Goal: Information Seeking & Learning: Compare options

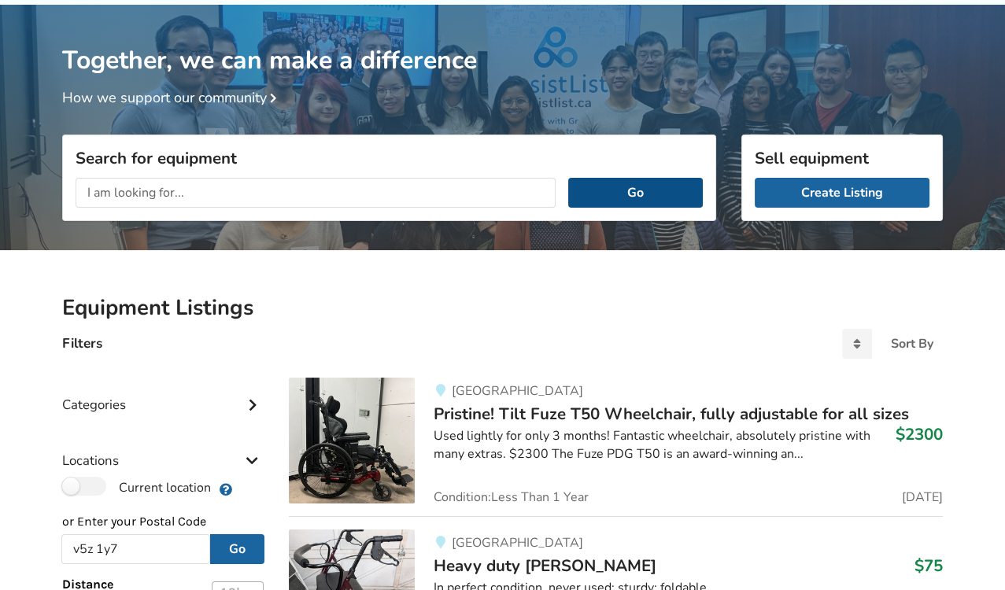
click at [612, 192] on button "Go" at bounding box center [635, 193] width 135 height 30
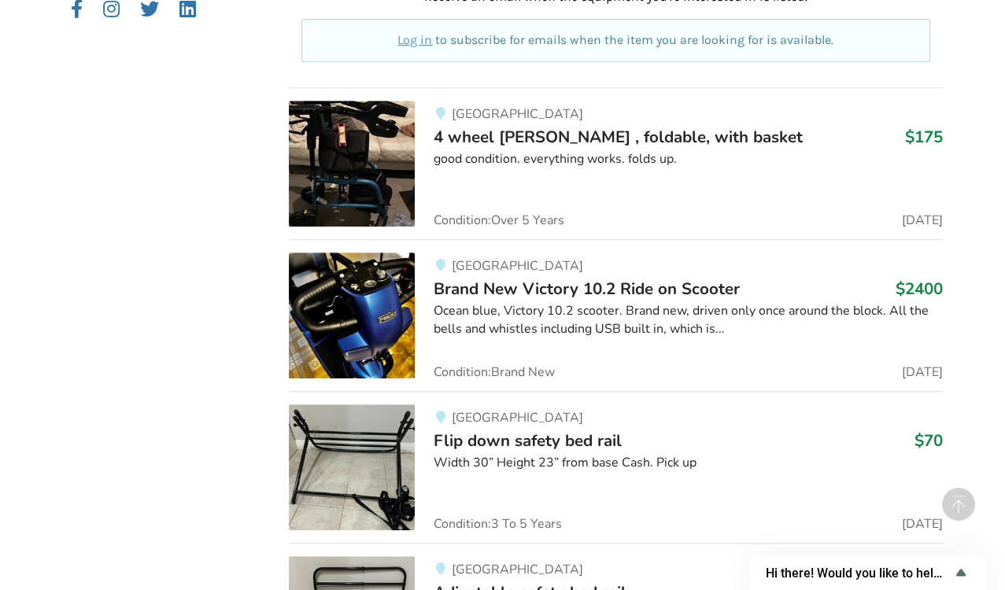
scroll to position [1022, 0]
click at [469, 497] on div "Vancouver Flip down safety bed rail $70 Width 30” Height 23” from base Cash. Pi…" at bounding box center [679, 467] width 528 height 126
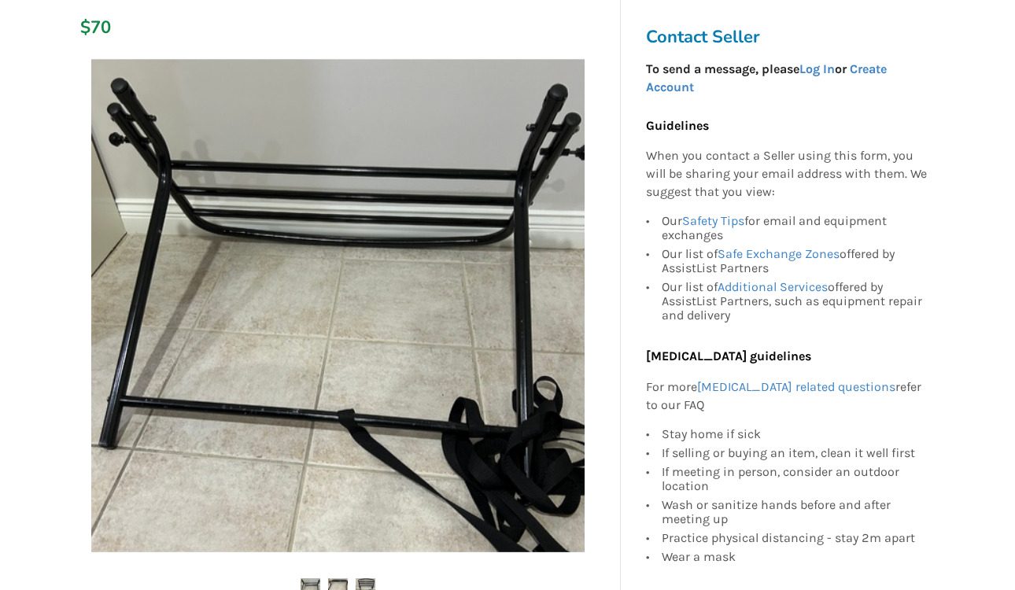
scroll to position [229, 0]
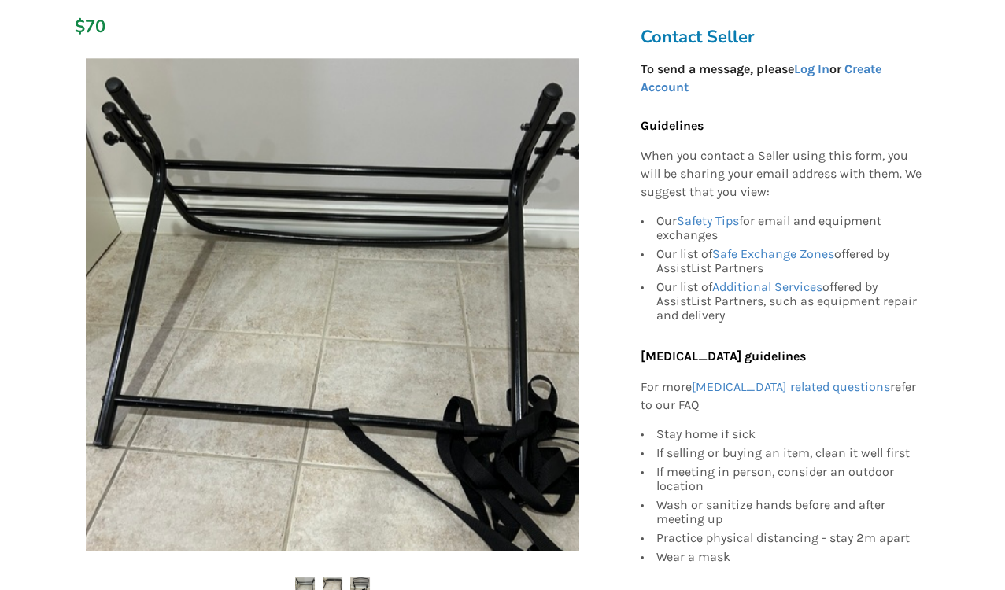
drag, startPoint x: 469, startPoint y: 497, endPoint x: 361, endPoint y: 490, distance: 108.1
click at [361, 490] on img at bounding box center [333, 305] width 494 height 494
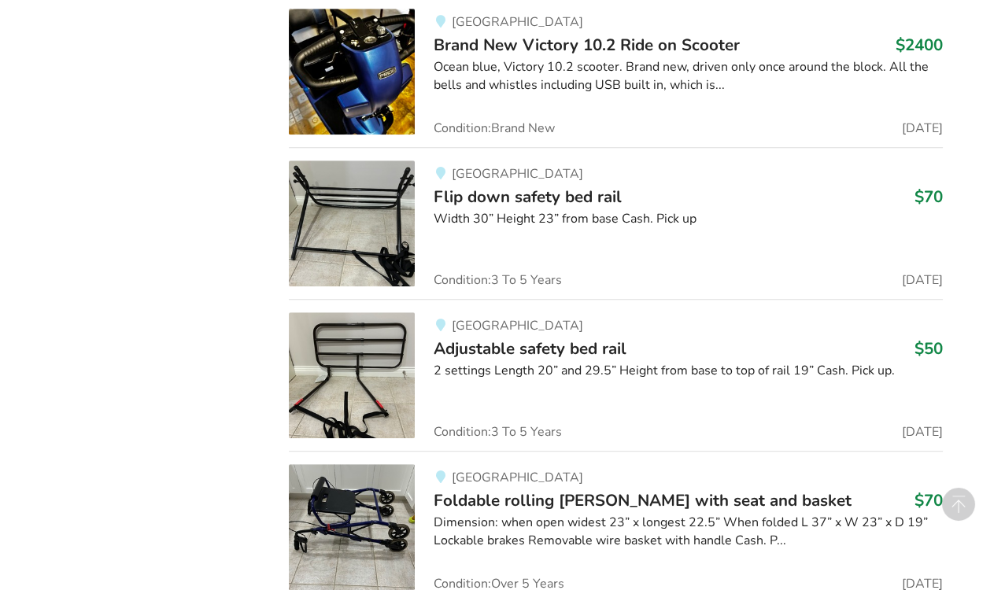
scroll to position [1253, 0]
click at [547, 542] on div "Vancouver Foldable rolling [PERSON_NAME] with seat and basket $70 Dimension: wh…" at bounding box center [679, 527] width 528 height 126
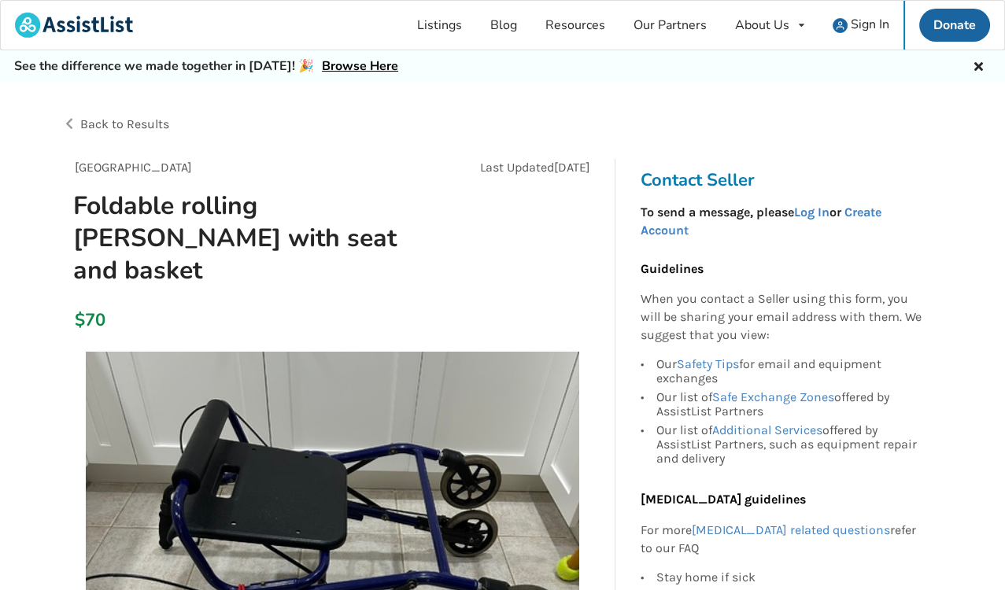
click at [547, 542] on img at bounding box center [333, 599] width 494 height 494
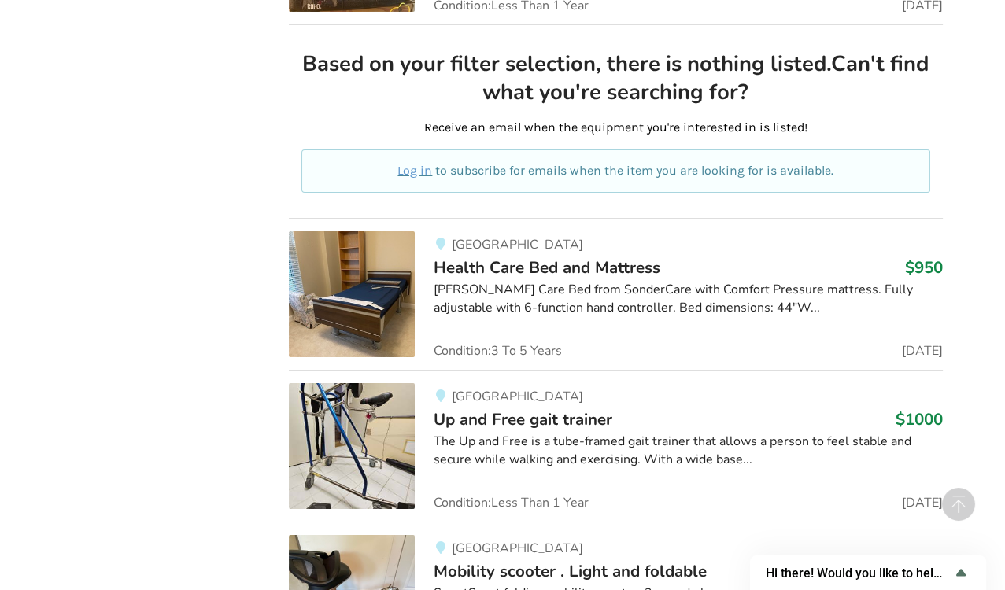
scroll to position [8118, 0]
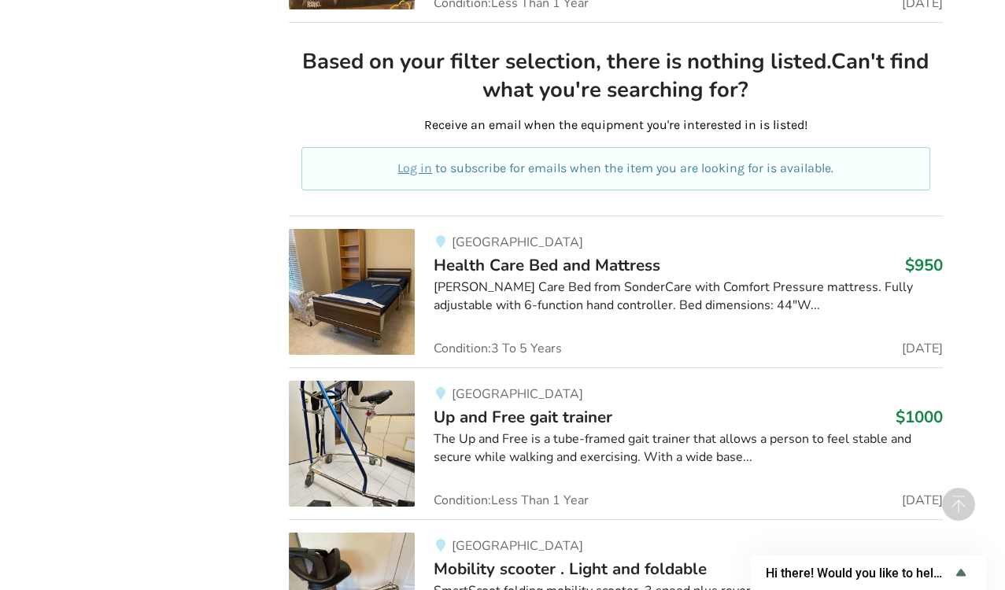
click at [593, 582] on div "SmartScoot folding mobility scooter. 3 speed plus reverse. Current model , so i…" at bounding box center [688, 600] width 509 height 36
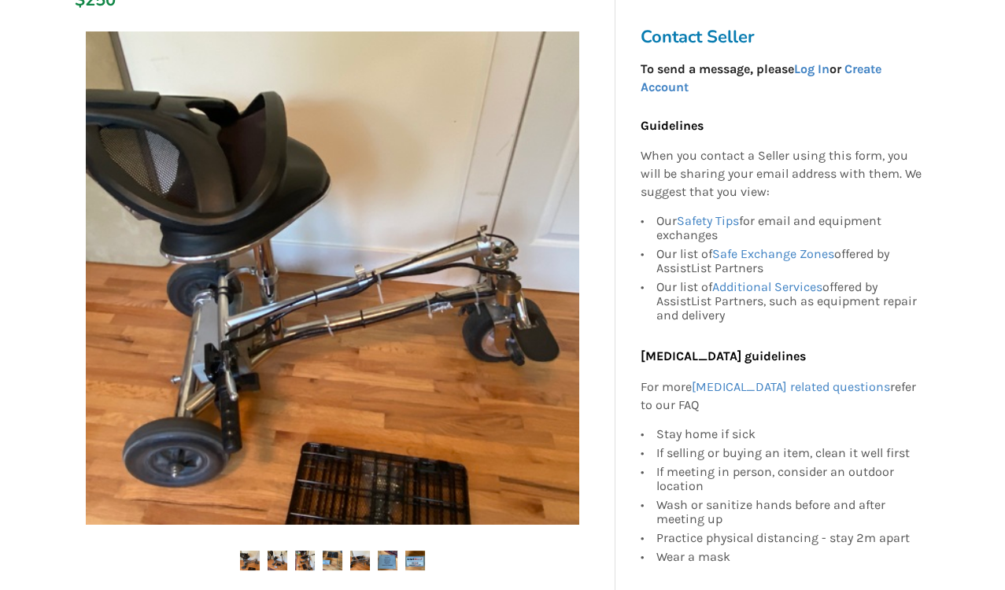
scroll to position [321, 0]
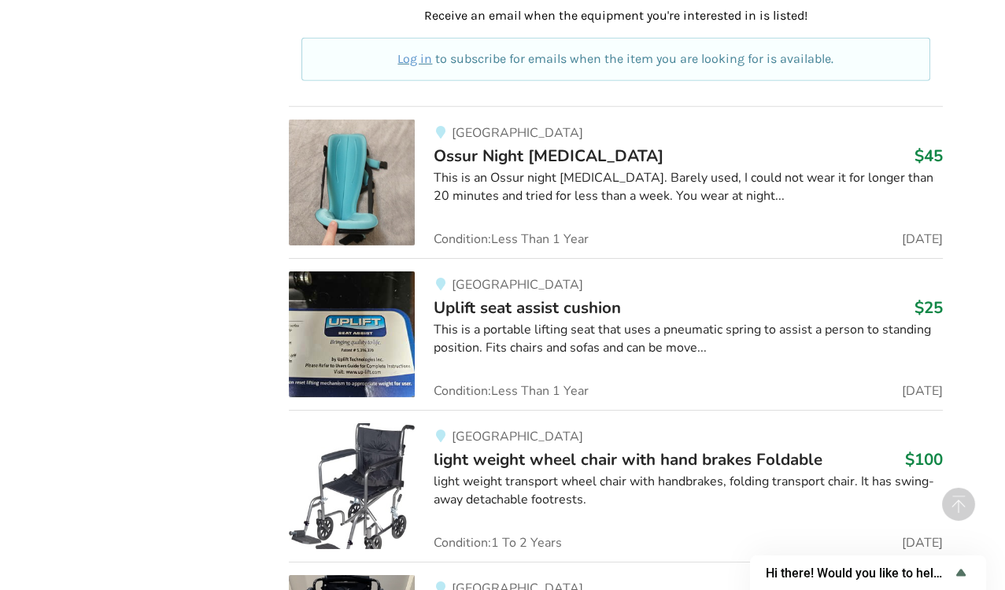
scroll to position [15930, 0]
